Goal: Transaction & Acquisition: Obtain resource

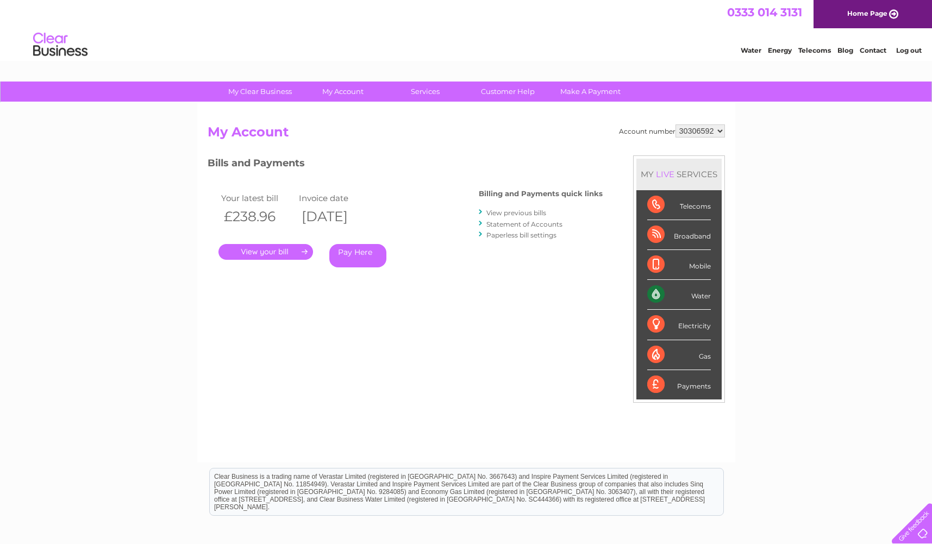
click at [289, 251] on link "." at bounding box center [266, 252] width 95 height 16
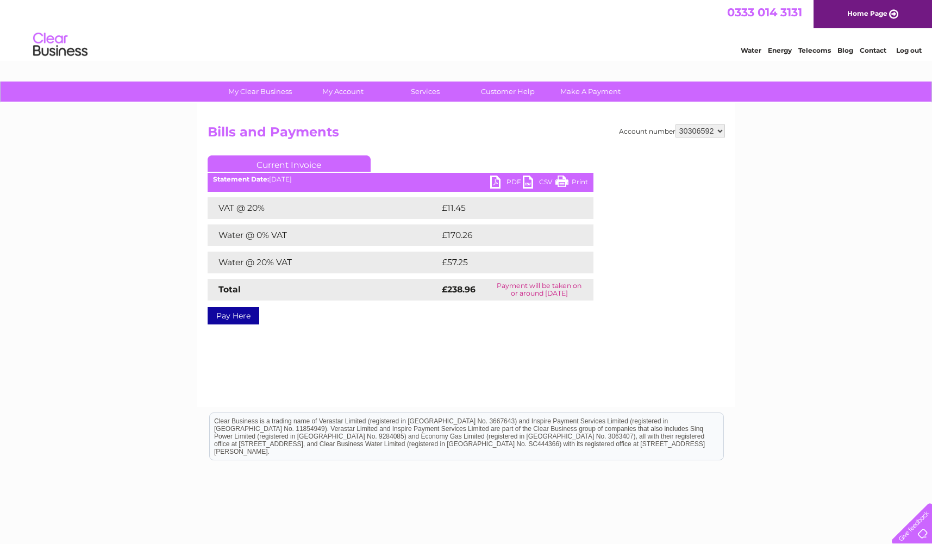
click at [497, 181] on link "PDF" at bounding box center [506, 184] width 33 height 16
click at [704, 129] on select "30306592" at bounding box center [700, 130] width 49 height 13
click at [914, 49] on link "Log out" at bounding box center [909, 50] width 26 height 8
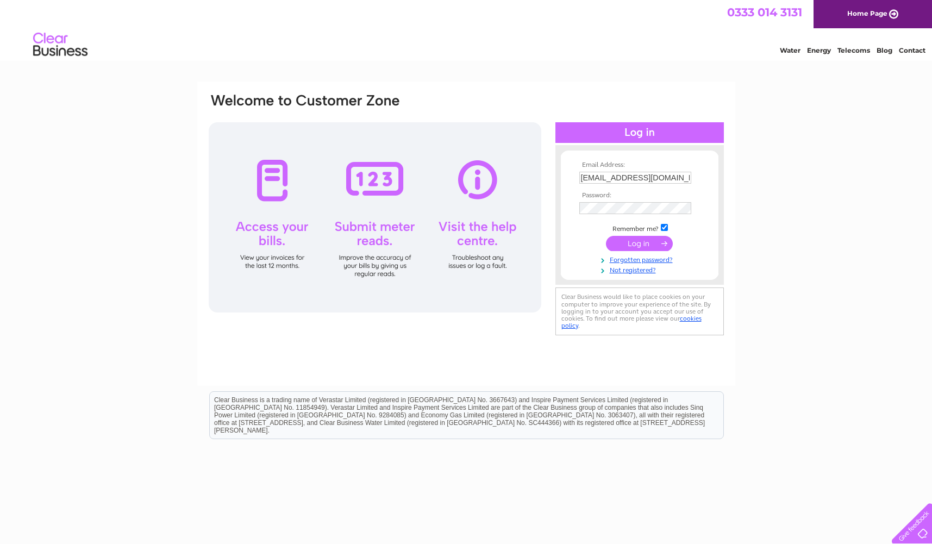
click at [672, 180] on input "invoice@pbdevco.com" at bounding box center [636, 178] width 112 height 12
type input "sarahr@pbdevco.com"
click at [650, 240] on input "submit" at bounding box center [639, 243] width 67 height 15
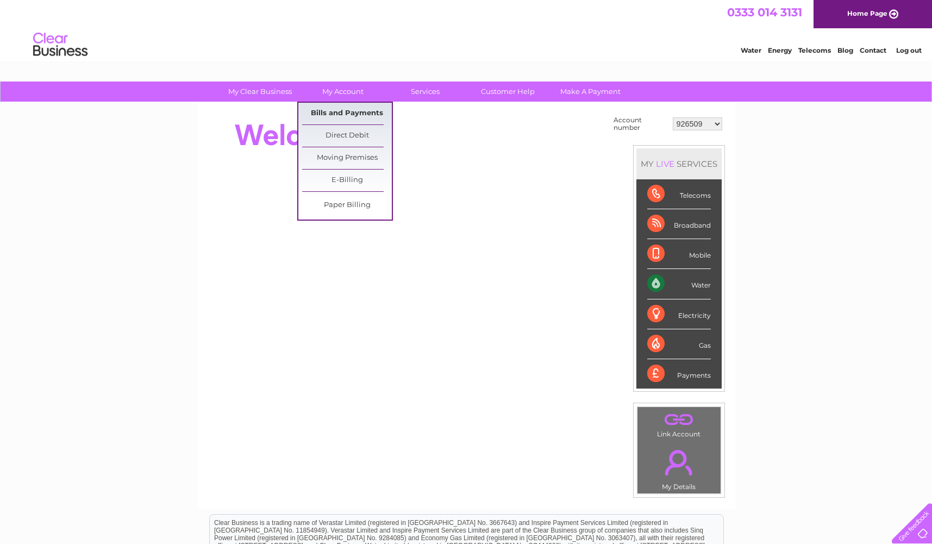
click at [354, 113] on link "Bills and Payments" at bounding box center [347, 114] width 90 height 22
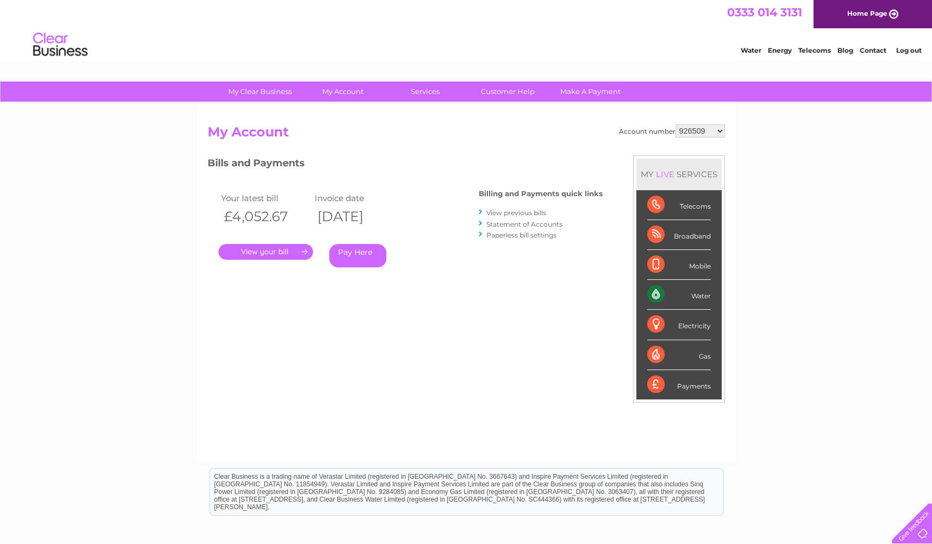
click at [290, 251] on link "." at bounding box center [266, 252] width 95 height 16
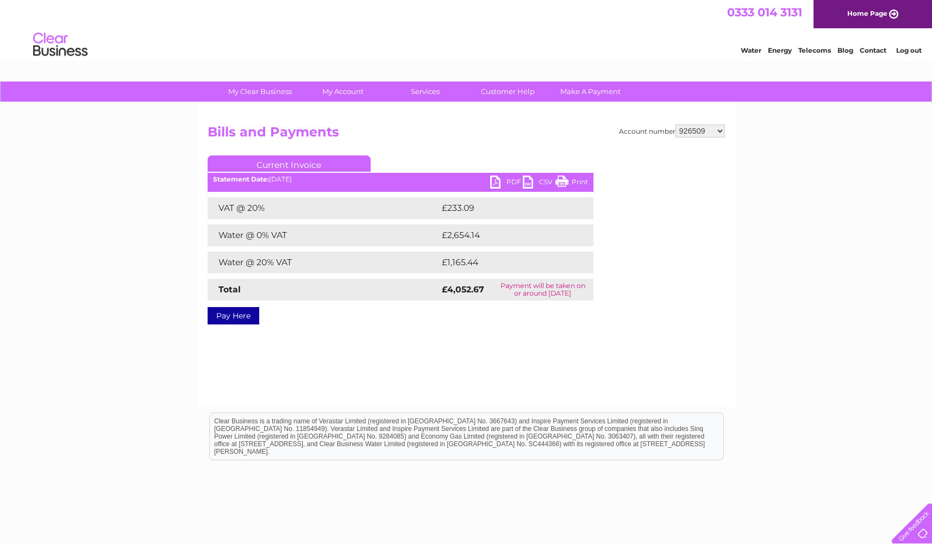
click at [497, 182] on link "PDF" at bounding box center [506, 184] width 33 height 16
click at [696, 132] on select "926509 926510 926511 926512 926513 926515 931213 931264 989033 992919 995437 99…" at bounding box center [700, 130] width 49 height 13
select select "926510"
click at [676, 124] on select "926509 926510 926511 926512 926513 926515 931213 931264 989033 992919 995437 99…" at bounding box center [700, 130] width 49 height 13
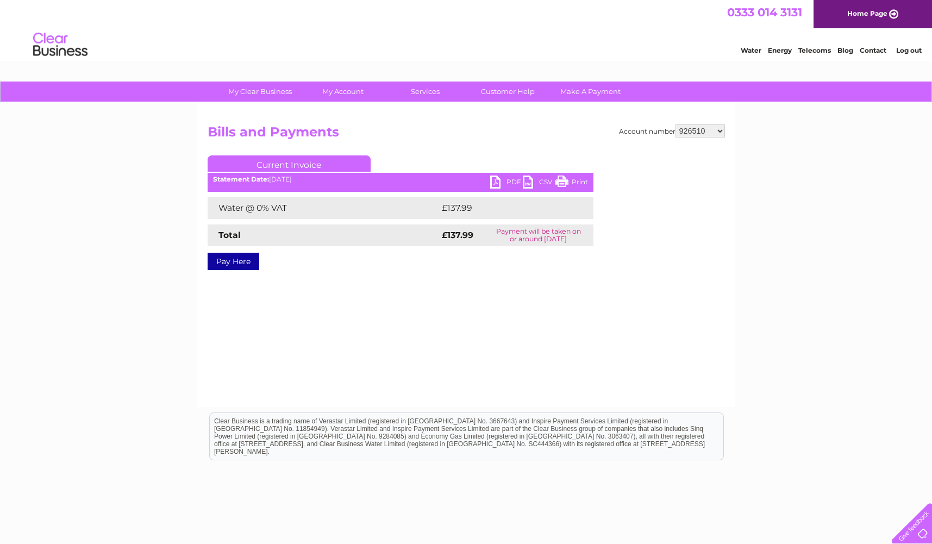
click at [495, 182] on link "PDF" at bounding box center [506, 184] width 33 height 16
click at [701, 127] on select "926509 926510 926511 926512 926513 926515 931213 931264 989033 992919 995437 99…" at bounding box center [700, 130] width 49 height 13
select select "926511"
click at [676, 124] on select "926509 926510 926511 926512 926513 926515 931213 931264 989033 992919 995437 99…" at bounding box center [700, 130] width 49 height 13
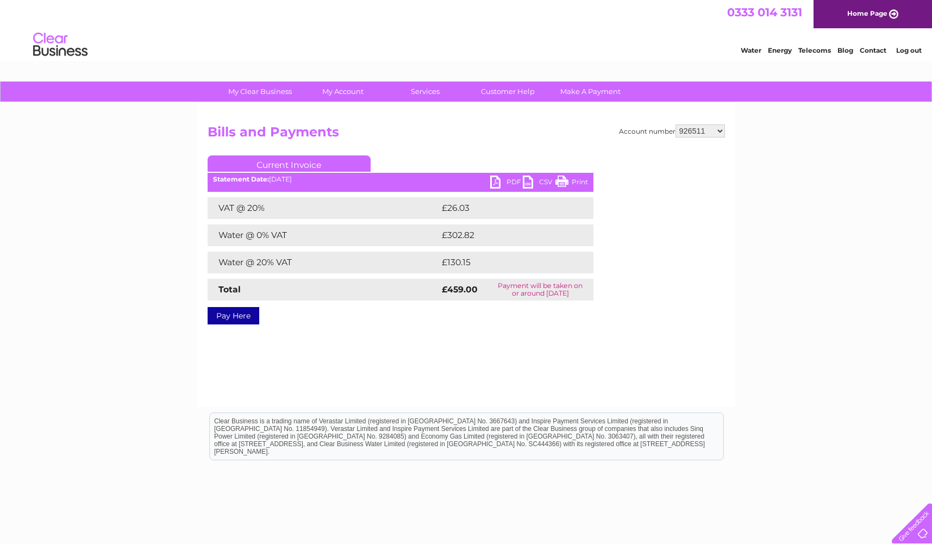
click at [495, 186] on link "PDF" at bounding box center [506, 184] width 33 height 16
click at [718, 131] on select "926509 926510 926511 926512 926513 926515 931213 931264 989033 992919 995437 99…" at bounding box center [700, 130] width 49 height 13
select select "926513"
click at [676, 124] on select "926509 926510 926511 926512 926513 926515 931213 931264 989033 992919 995437 99…" at bounding box center [700, 130] width 49 height 13
click at [495, 181] on link "PDF" at bounding box center [506, 184] width 33 height 16
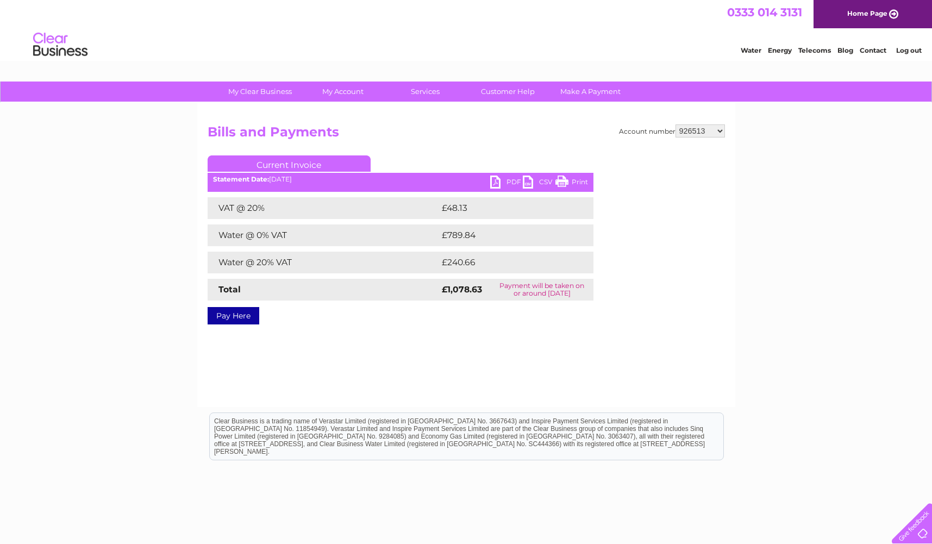
click at [718, 130] on select "926509 926510 926511 926512 926513 926515 931213 931264 989033 992919 995437 99…" at bounding box center [700, 130] width 49 height 13
select select "926512"
click at [676, 124] on select "926509 926510 926511 926512 926513 926515 931213 931264 989033 992919 995437 99…" at bounding box center [700, 130] width 49 height 13
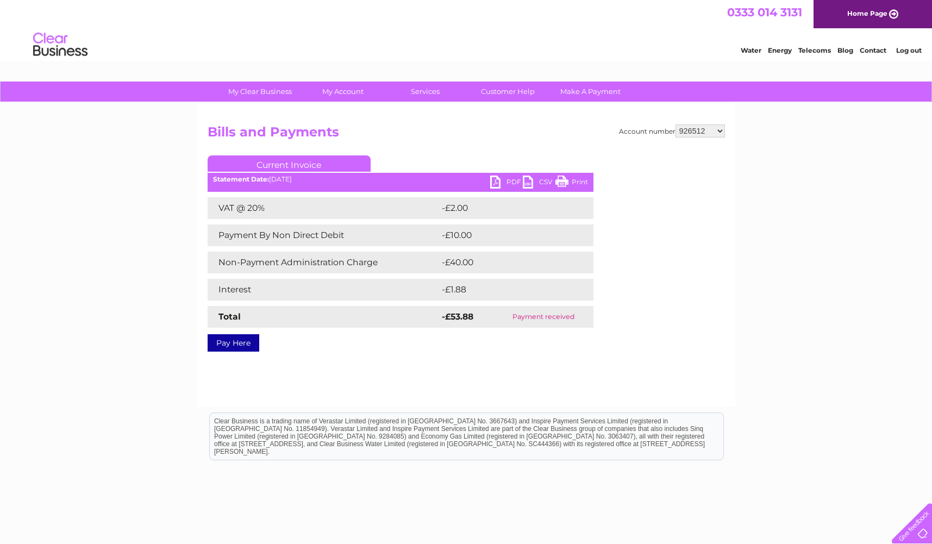
click at [715, 132] on select "926509 926510 926511 926512 926513 926515 931213 931264 989033 992919 995437 99…" at bounding box center [700, 130] width 49 height 13
select select "926515"
click at [676, 124] on select "926509 926510 926511 926512 926513 926515 931213 931264 989033 992919 995437 99…" at bounding box center [700, 130] width 49 height 13
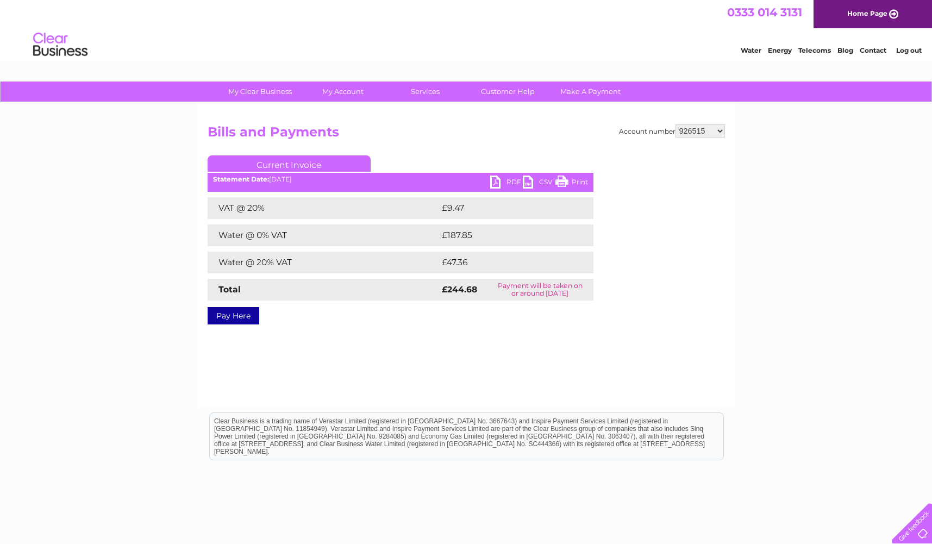
click at [502, 181] on link "PDF" at bounding box center [506, 184] width 33 height 16
click at [703, 131] on select "926509 926510 926511 926512 926513 926515 931213 931264 989033 992919 995437 99…" at bounding box center [700, 130] width 49 height 13
select select "931213"
click at [676, 124] on select "926509 926510 926511 926512 926513 926515 931213 931264 989033 992919 995437 99…" at bounding box center [700, 130] width 49 height 13
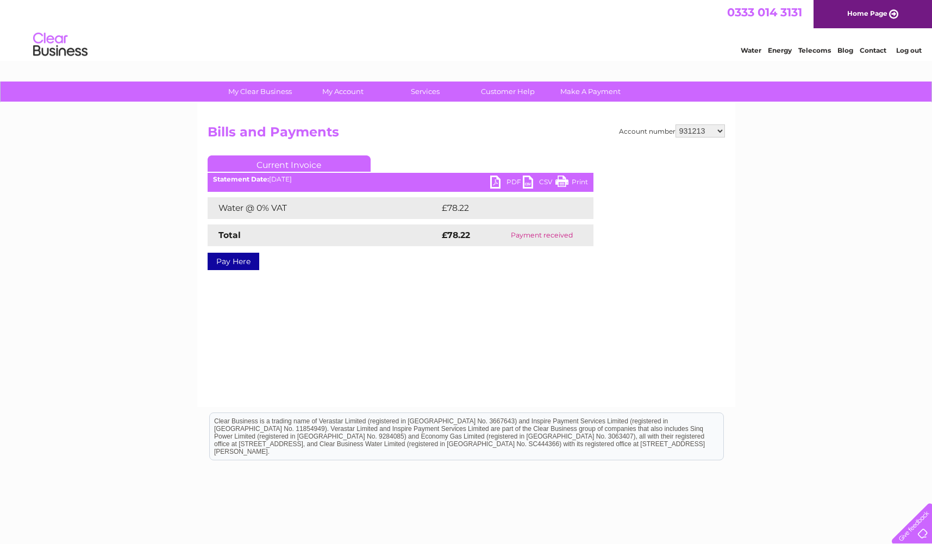
click at [702, 133] on select "926509 926510 926511 926512 926513 926515 931213 931264 989033 992919 995437 99…" at bounding box center [700, 130] width 49 height 13
select select "931264"
click at [676, 124] on select "926509 926510 926511 926512 926513 926515 931213 931264 989033 992919 995437 99…" at bounding box center [700, 130] width 49 height 13
click at [708, 134] on select "926509 926510 926511 926512 926513 926515 931213 931264 989033 992919 995437 99…" at bounding box center [700, 130] width 49 height 13
select select "989033"
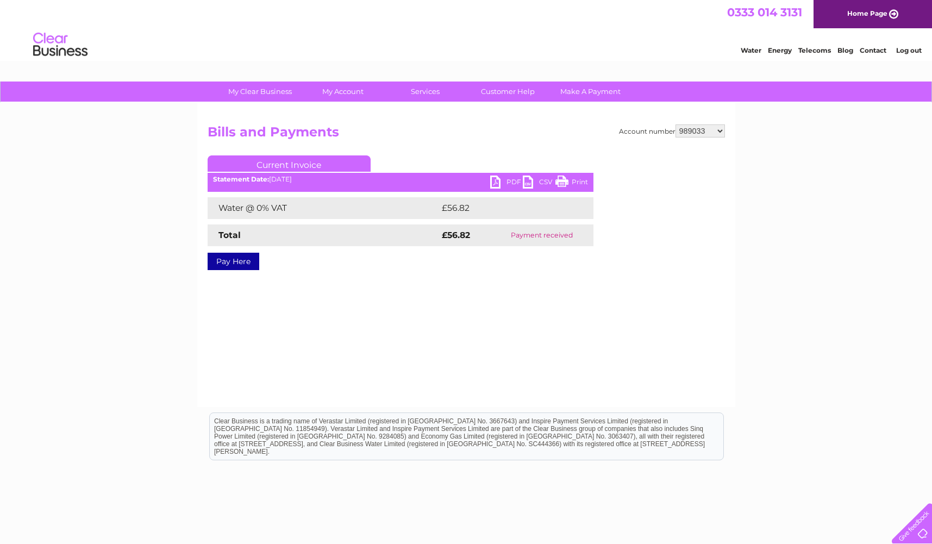
click at [676, 124] on select "926509 926510 926511 926512 926513 926515 931213 931264 989033 992919 995437 99…" at bounding box center [700, 130] width 49 height 13
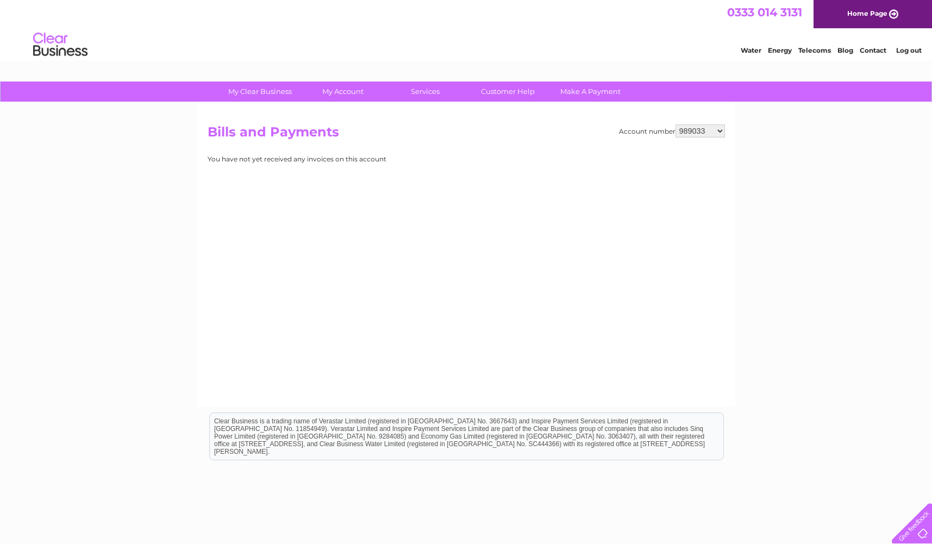
click at [707, 130] on select "926509 926510 926511 926512 926513 926515 931213 931264 989033 992919 995437 99…" at bounding box center [700, 130] width 49 height 13
select select "992919"
click at [676, 124] on select "926509 926510 926511 926512 926513 926515 931213 931264 989033 992919 995437 99…" at bounding box center [700, 130] width 49 height 13
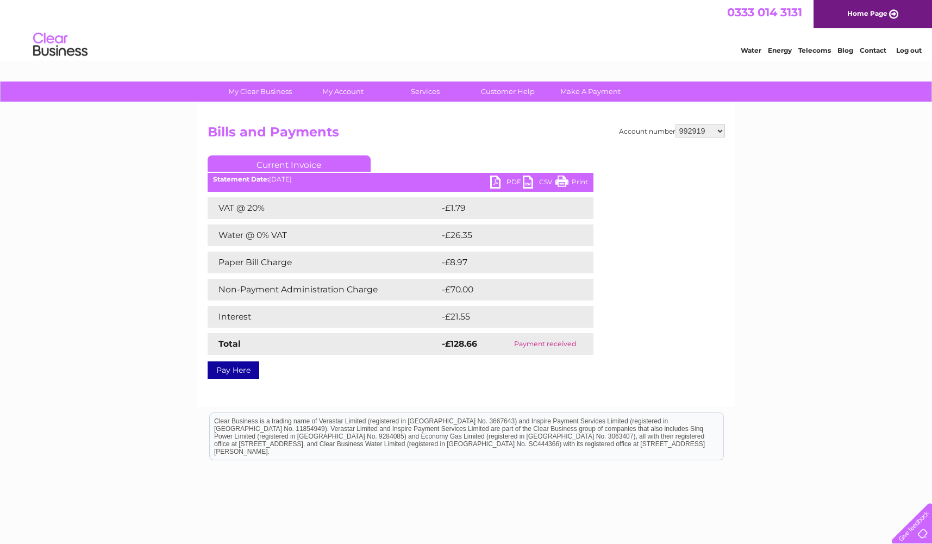
click at [715, 129] on select "926509 926510 926511 926512 926513 926515 931213 931264 989033 992919 995437 99…" at bounding box center [700, 130] width 49 height 13
select select "995437"
click at [676, 124] on select "926509 926510 926511 926512 926513 926515 931213 931264 989033 992919 995437 99…" at bounding box center [700, 130] width 49 height 13
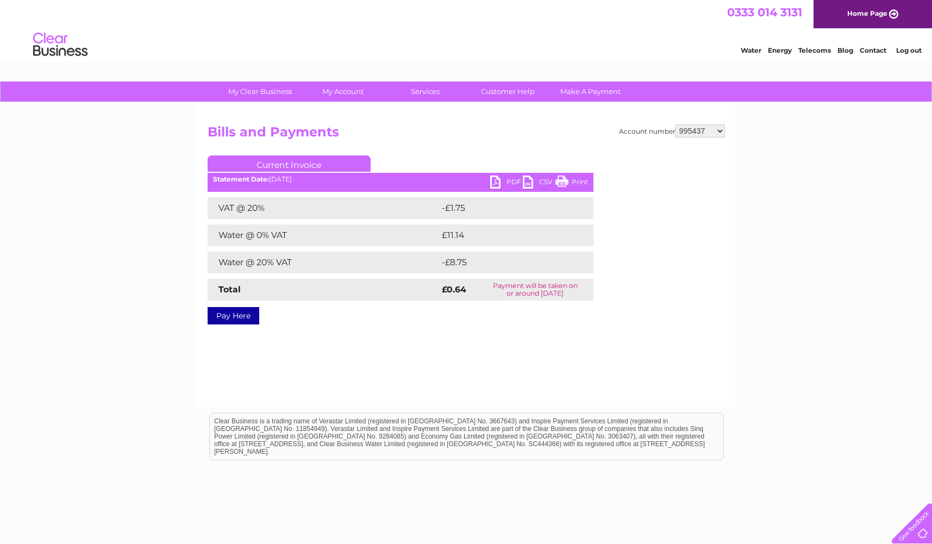
click at [495, 189] on link "PDF" at bounding box center [506, 184] width 33 height 16
click at [714, 128] on select "926509 926510 926511 926512 926513 926515 931213 931264 989033 992919 995437 99…" at bounding box center [700, 130] width 49 height 13
select select "995441"
click at [676, 124] on select "926509 926510 926511 926512 926513 926515 931213 931264 989033 992919 995437 99…" at bounding box center [700, 130] width 49 height 13
click at [494, 185] on link "PDF" at bounding box center [506, 184] width 33 height 16
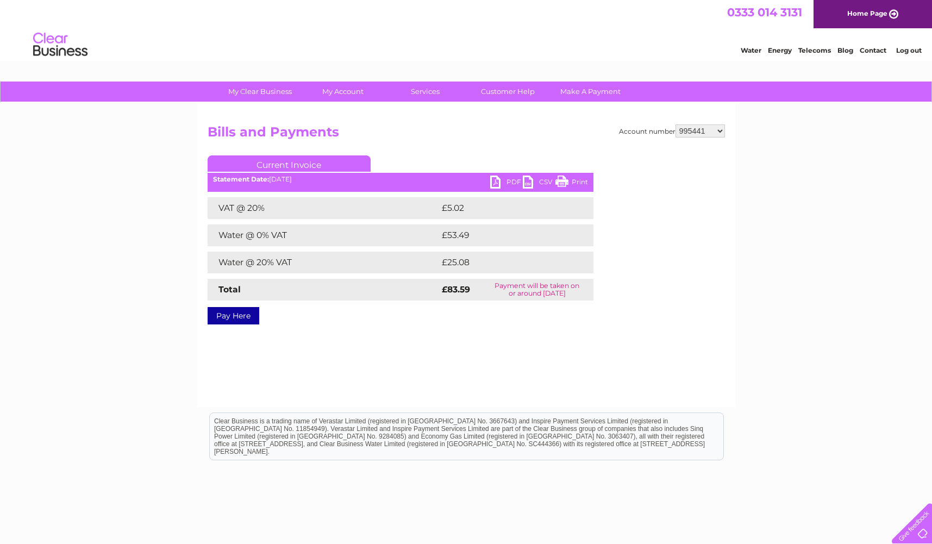
click at [717, 125] on select "926509 926510 926511 926512 926513 926515 931213 931264 989033 992919 995437 99…" at bounding box center [700, 130] width 49 height 13
select select "1078814"
click at [676, 124] on select "926509 926510 926511 926512 926513 926515 931213 931264 989033 992919 995437 99…" at bounding box center [700, 130] width 49 height 13
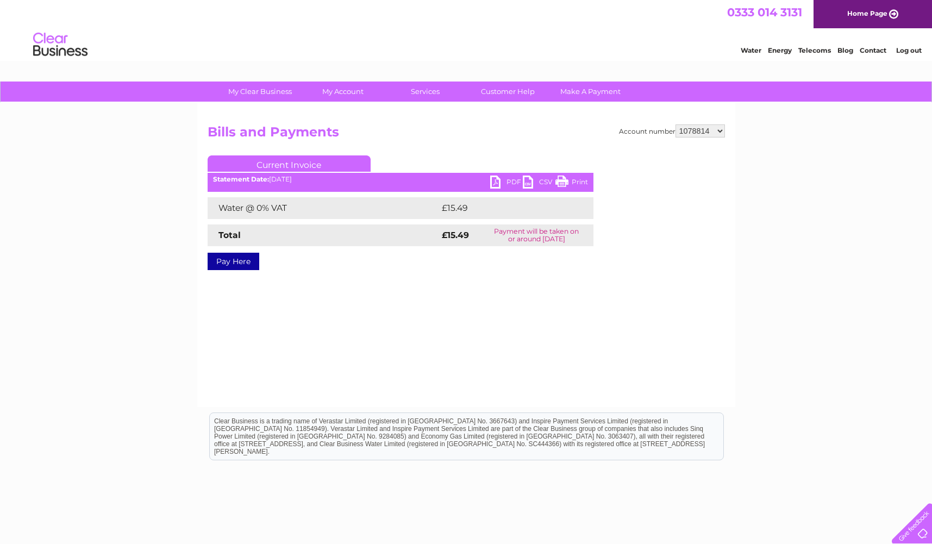
click at [494, 182] on link "PDF" at bounding box center [506, 184] width 33 height 16
click at [721, 132] on select "926509 926510 926511 926512 926513 926515 931213 931264 989033 992919 995437 99…" at bounding box center [700, 130] width 49 height 13
select select "1078815"
click at [676, 124] on select "926509 926510 926511 926512 926513 926515 931213 931264 989033 992919 995437 99…" at bounding box center [700, 130] width 49 height 13
click at [491, 185] on link "PDF" at bounding box center [506, 184] width 33 height 16
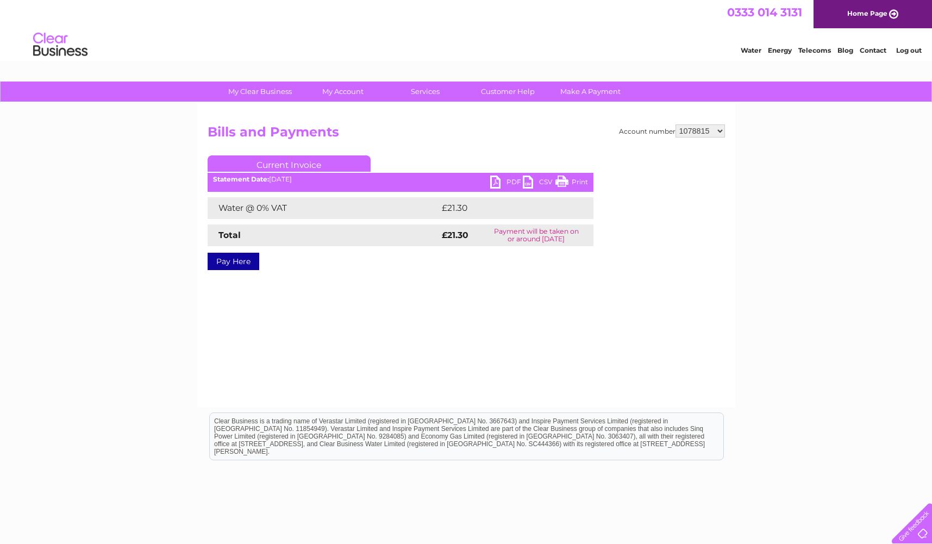
click at [714, 129] on select "926509 926510 926511 926512 926513 926515 931213 931264 989033 992919 995437 99…" at bounding box center [700, 130] width 49 height 13
select select "30273999"
click at [676, 124] on select "926509 926510 926511 926512 926513 926515 931213 931264 989033 992919 995437 99…" at bounding box center [700, 130] width 49 height 13
click at [496, 180] on link "PDF" at bounding box center [506, 184] width 33 height 16
click at [721, 135] on select "926509 926510 926511 926512 926513 926515 931213 931264 989033 992919 995437 99…" at bounding box center [700, 130] width 49 height 13
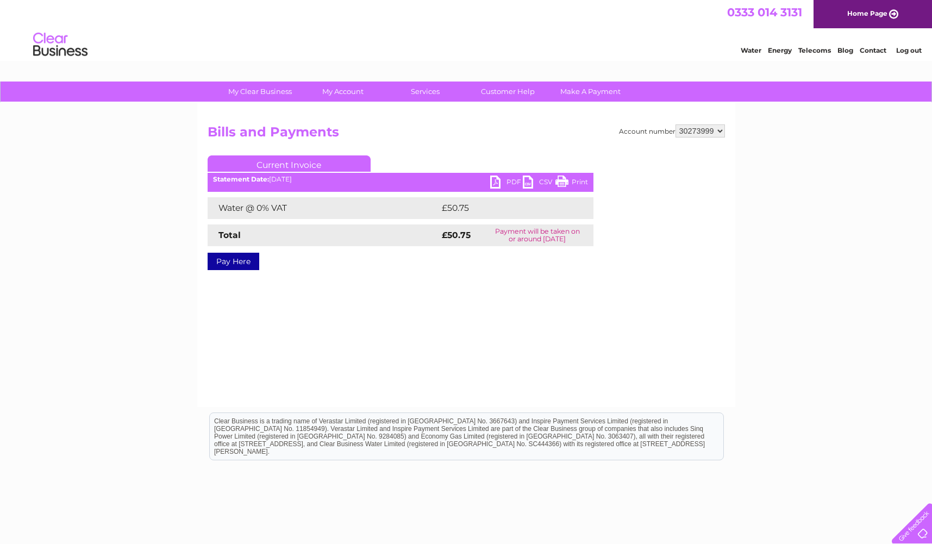
select select "30274001"
click at [676, 124] on select "926509 926510 926511 926512 926513 926515 931213 931264 989033 992919 995437 99…" at bounding box center [700, 130] width 49 height 13
click at [499, 183] on link "PDF" at bounding box center [506, 184] width 33 height 16
click at [713, 136] on select "926509 926510 926511 926512 926513 926515 931213 931264 989033 992919 995437 99…" at bounding box center [700, 130] width 49 height 13
select select "30274004"
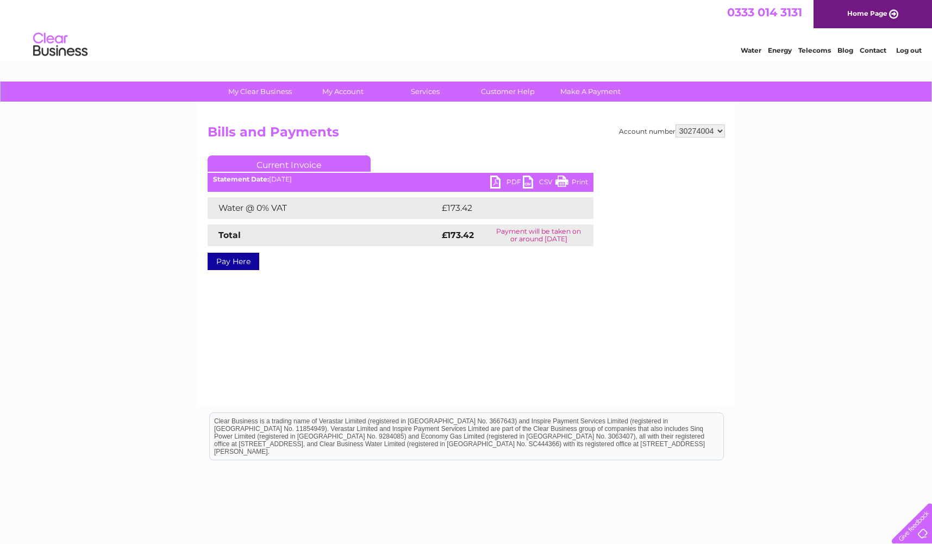
click at [676, 124] on select "926509 926510 926511 926512 926513 926515 931213 931264 989033 992919 995437 99…" at bounding box center [700, 130] width 49 height 13
click at [489, 183] on div "PDF CSV Print Statement Date: [DATE]" at bounding box center [401, 184] width 386 height 16
click at [497, 183] on link "PDF" at bounding box center [506, 184] width 33 height 16
